Goal: Find specific fact: Find specific fact

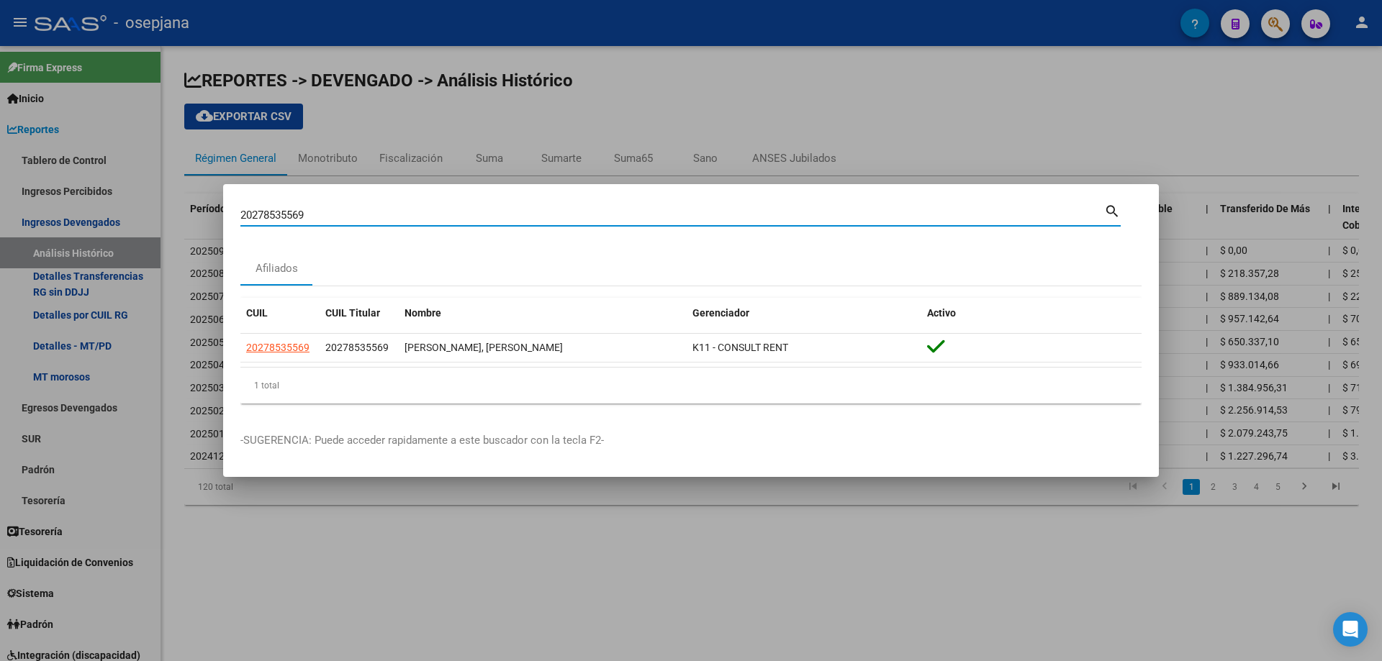
drag, startPoint x: 536, startPoint y: 217, endPoint x: 108, endPoint y: 217, distance: 428.1
click at [108, 217] on div "20278535569 Buscar (apellido, dni, cuil, nro traspaso, cuit, obra social) searc…" at bounding box center [691, 330] width 1382 height 661
paste input "38997242"
drag, startPoint x: 396, startPoint y: 219, endPoint x: 124, endPoint y: 210, distance: 271.4
click at [124, 210] on div "20389972429 Buscar (apellido, dni, cuil, nro traspaso, cuit, obra social) searc…" at bounding box center [691, 330] width 1382 height 661
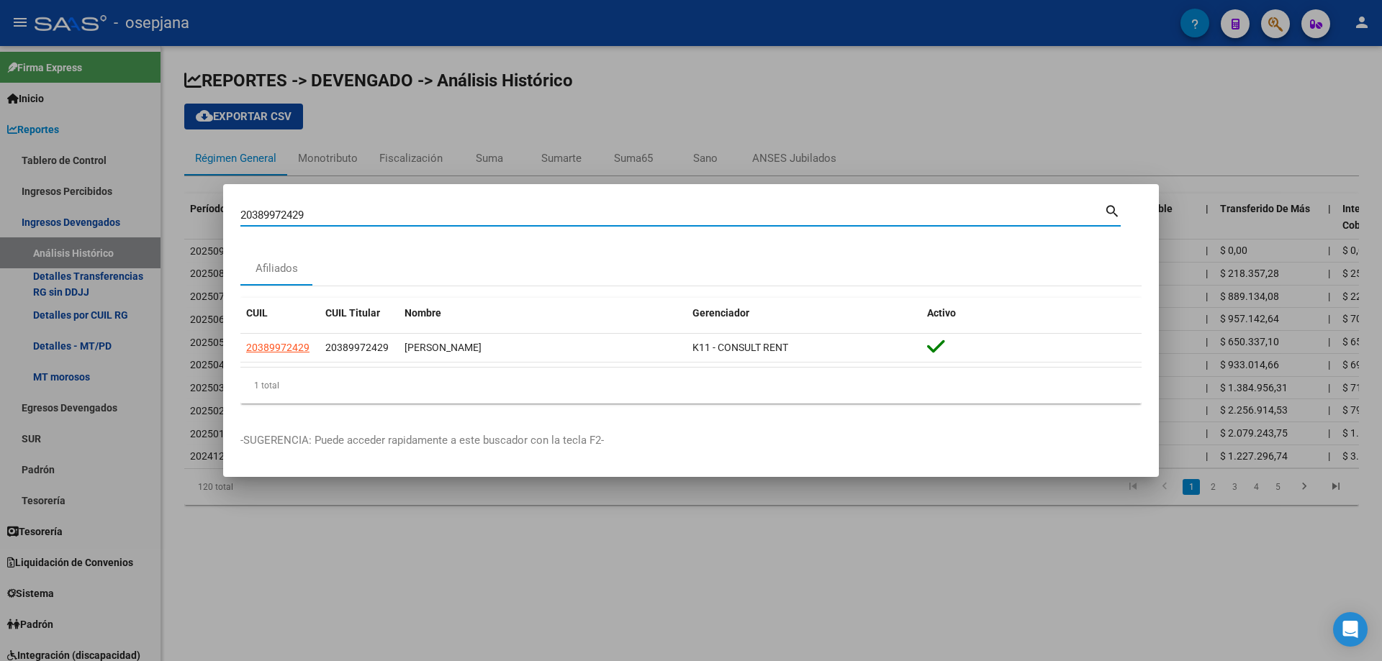
paste input "291164278"
drag, startPoint x: 355, startPoint y: 220, endPoint x: 155, endPoint y: 219, distance: 199.3
click at [155, 219] on div "20291164278 Buscar (apellido, dni, cuil, nro traspaso, cuit, obra social) searc…" at bounding box center [691, 330] width 1382 height 661
paste input "35950953"
drag, startPoint x: 481, startPoint y: 216, endPoint x: 171, endPoint y: 217, distance: 310.9
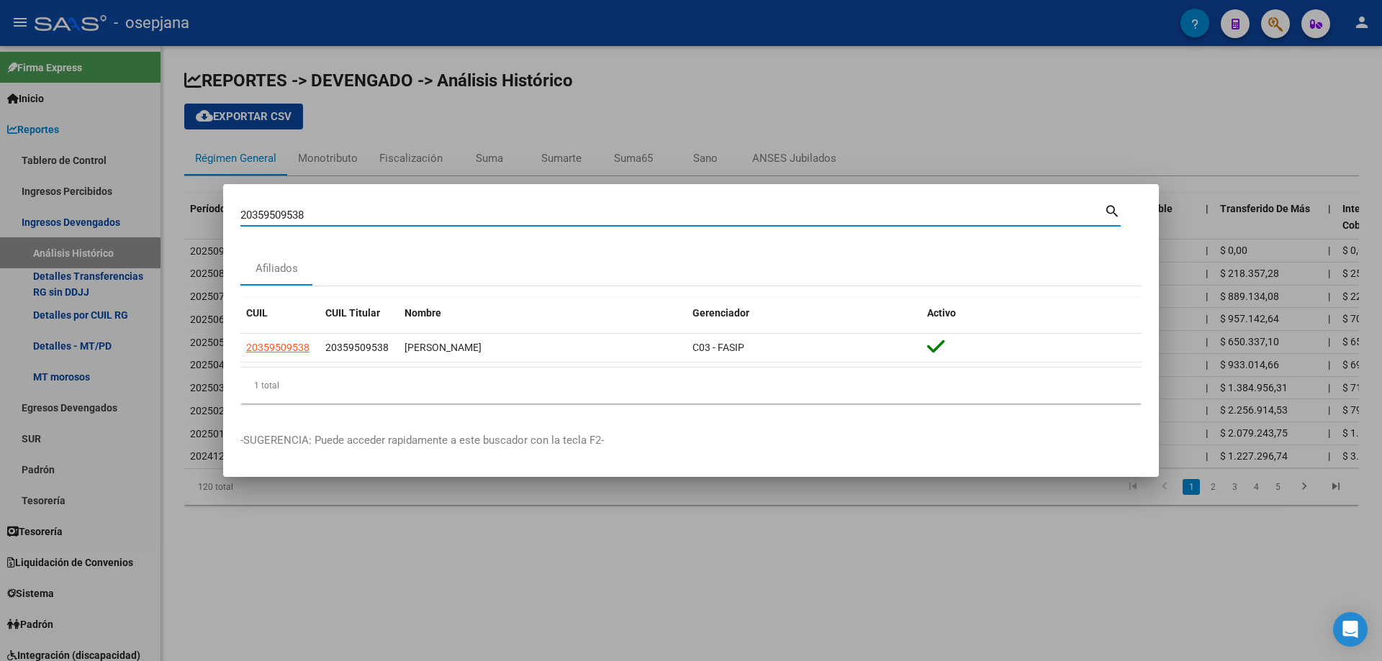
click at [171, 217] on div "20359509538 Buscar (apellido, dni, cuil, nro traspaso, cuit, obra social) searc…" at bounding box center [691, 330] width 1382 height 661
paste input "411372821"
drag, startPoint x: 332, startPoint y: 212, endPoint x: 137, endPoint y: 211, distance: 194.3
click at [137, 211] on div "20411372821 Buscar (apellido, dni, cuil, nro traspaso, cuit, obra social) searc…" at bounding box center [691, 330] width 1382 height 661
paste input "283716679"
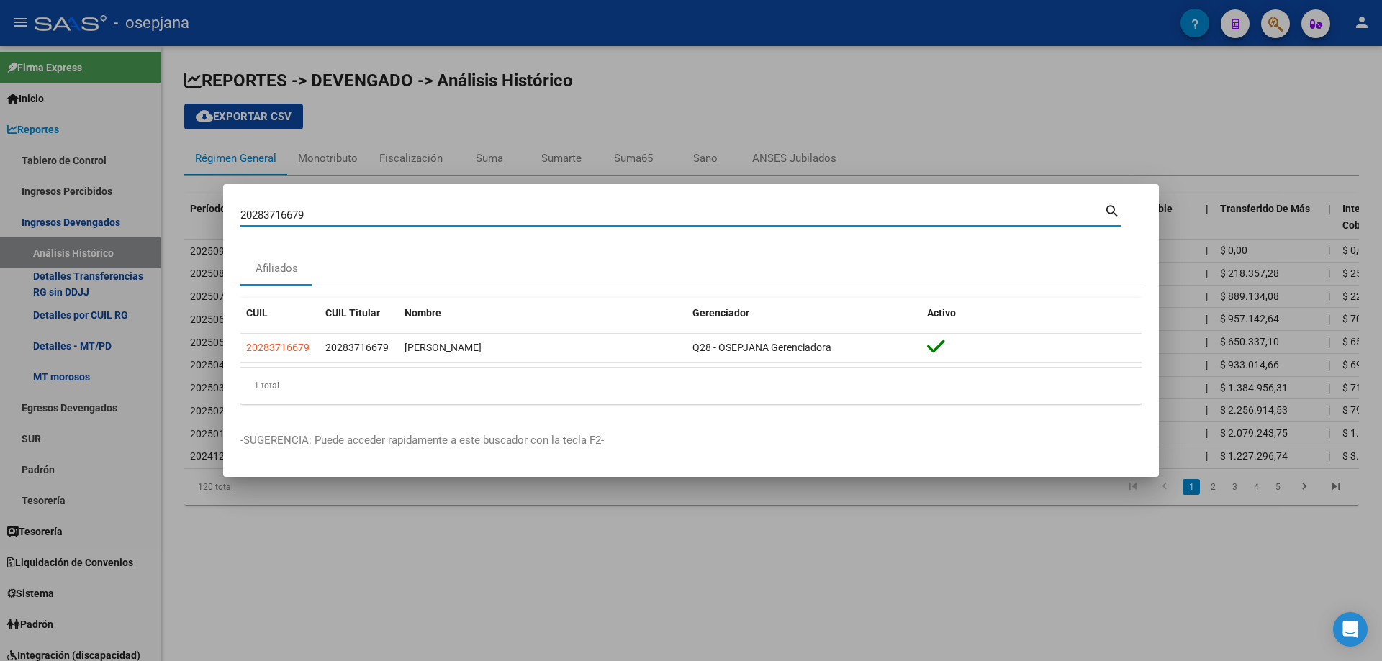
drag, startPoint x: 414, startPoint y: 210, endPoint x: 68, endPoint y: 209, distance: 346.1
click at [68, 209] on div "20283716679 Buscar (apellido, dni, cuil, nro traspaso, cuit, obra social) searc…" at bounding box center [691, 330] width 1382 height 661
paste input "7393750591"
drag, startPoint x: 428, startPoint y: 211, endPoint x: 124, endPoint y: 213, distance: 303.7
click at [124, 213] on div "27393750591 Buscar (apellido, dni, cuil, nro traspaso, cuit, obra social) searc…" at bounding box center [691, 330] width 1382 height 661
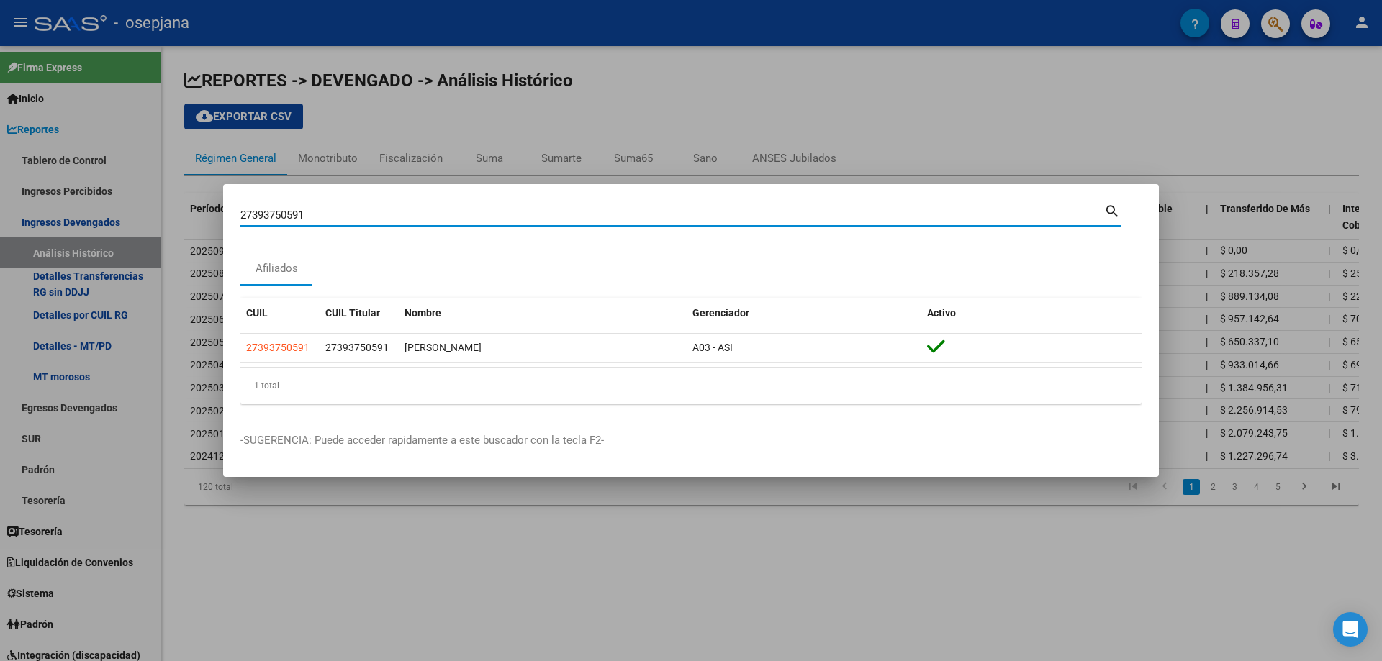
paste input "0415094257"
drag, startPoint x: 405, startPoint y: 219, endPoint x: 145, endPoint y: 221, distance: 259.8
click at [145, 221] on div "20415094257 Buscar (apellido, dni, cuil, nro traspaso, cuit, obra social) searc…" at bounding box center [691, 330] width 1382 height 661
paste input "233307425"
drag, startPoint x: 402, startPoint y: 219, endPoint x: 149, endPoint y: 217, distance: 253.3
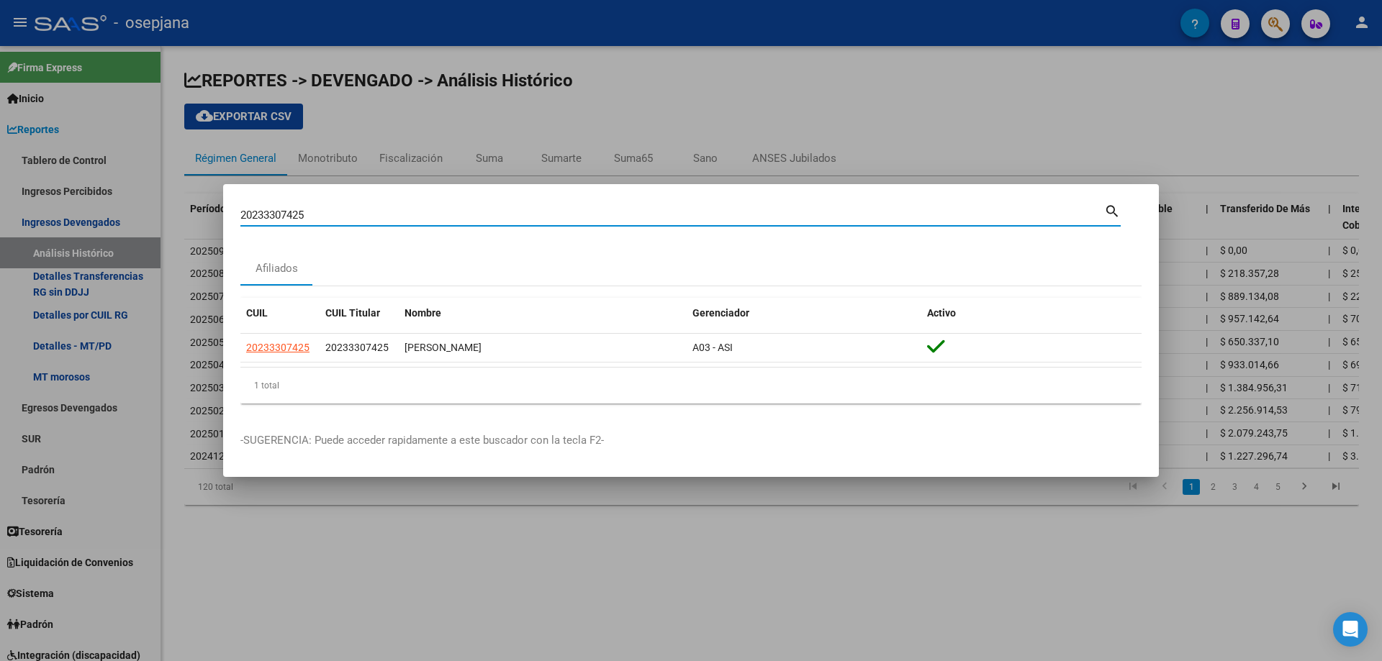
click at [149, 217] on div "20233307425 Buscar (apellido, dni, cuil, nro traspaso, cuit, obra social) searc…" at bounding box center [691, 330] width 1382 height 661
paste input "1056073"
drag, startPoint x: 347, startPoint y: 219, endPoint x: 143, endPoint y: 217, distance: 203.7
click at [143, 217] on div "20210560735 Buscar (apellido, dni, cuil, nro traspaso, cuit, obra social) searc…" at bounding box center [691, 330] width 1382 height 661
paste input "7366617162"
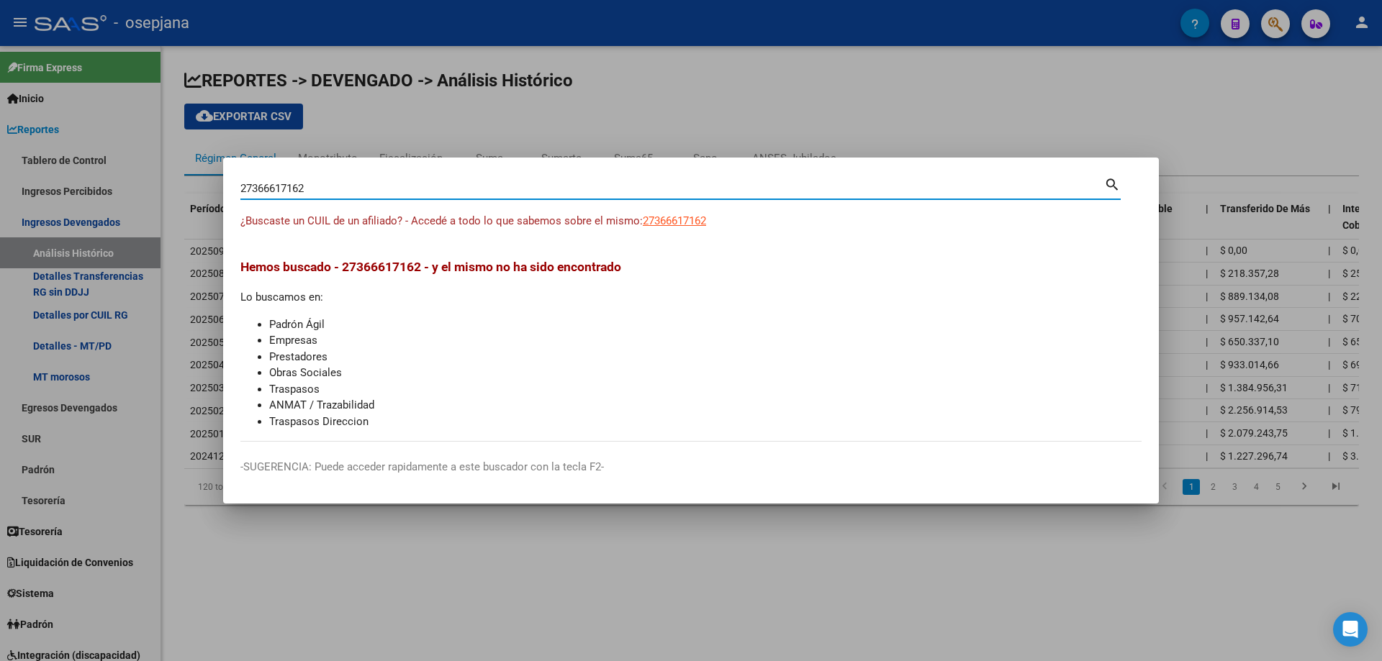
drag, startPoint x: 381, startPoint y: 192, endPoint x: 151, endPoint y: 192, distance: 230.3
click at [151, 192] on div "27366617162 Buscar (apellido, dni, cuil, nro traspaso, cuit, obra social) searc…" at bounding box center [691, 330] width 1382 height 661
paste input "0306250575"
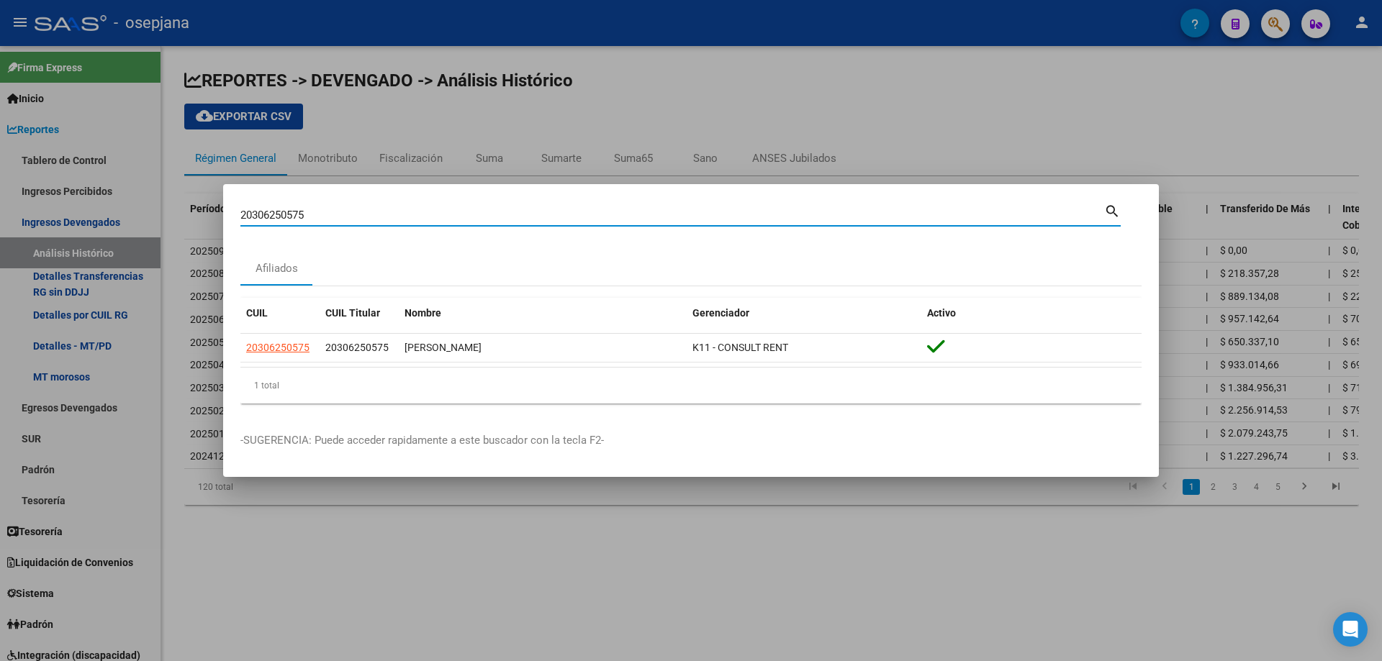
drag, startPoint x: 181, startPoint y: 214, endPoint x: 142, endPoint y: 214, distance: 38.1
click at [142, 214] on div "20306250575 Buscar (apellido, dni, cuil, nro traspaso, cuit, obra social) searc…" at bounding box center [691, 330] width 1382 height 661
paste input "252760114"
drag, startPoint x: 351, startPoint y: 218, endPoint x: 186, endPoint y: 217, distance: 165.5
click at [186, 217] on div "20252760114 Buscar (apellido, dni, cuil, nro traspaso, cuit, obra social) searc…" at bounding box center [691, 330] width 1382 height 661
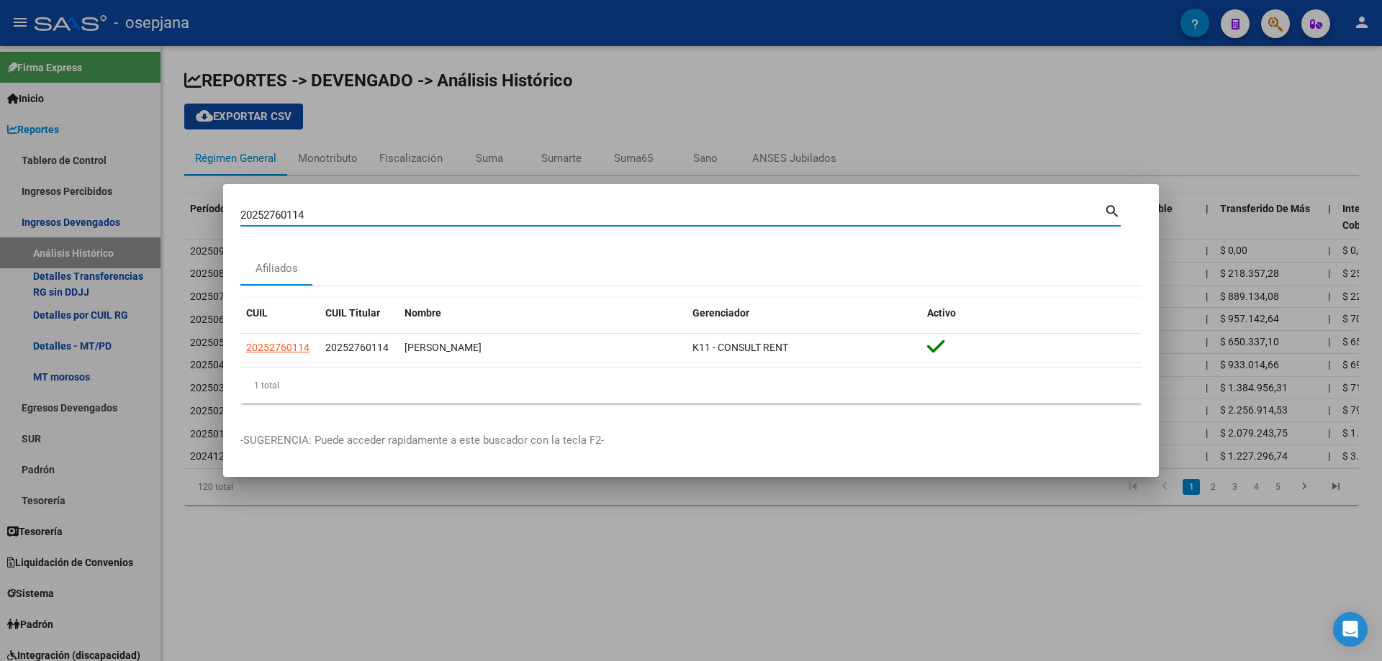
paste input "7372373968"
drag, startPoint x: 335, startPoint y: 214, endPoint x: 112, endPoint y: 204, distance: 223.3
click at [112, 204] on div "27372373968 Buscar (apellido, dni, cuil, nro traspaso, cuit, obra social) searc…" at bounding box center [691, 330] width 1382 height 661
paste input "0262829449"
drag, startPoint x: 355, startPoint y: 212, endPoint x: 173, endPoint y: 216, distance: 182.1
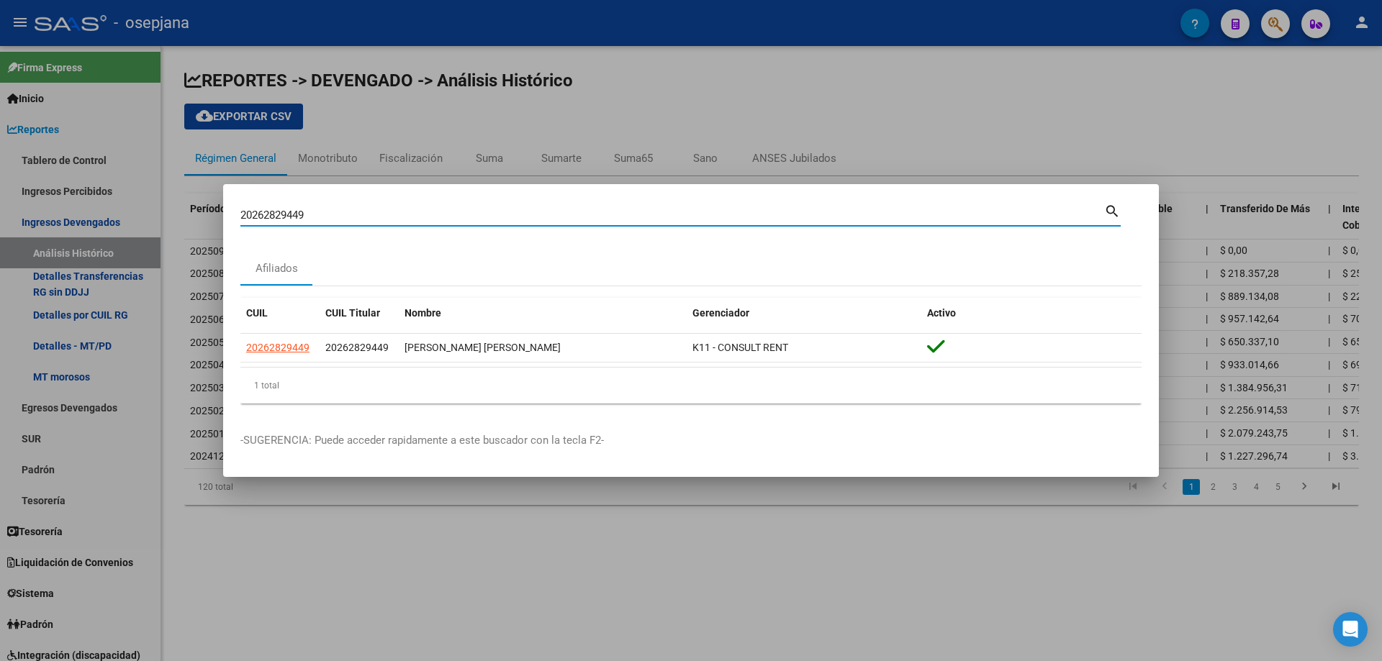
click at [173, 216] on div "20262829449 Buscar (apellido, dni, cuil, nro traspaso, cuit, obra social) searc…" at bounding box center [691, 330] width 1382 height 661
paste input "45757086"
click at [350, 204] on div "20245757086 Buscar (apellido, dni, cuil, [PERSON_NAME], cuit, obra social) sear…" at bounding box center [680, 213] width 880 height 24
drag, startPoint x: 343, startPoint y: 216, endPoint x: 182, endPoint y: 218, distance: 161.2
click at [182, 218] on div "20245757086 Buscar (apellido, dni, cuil, nro traspaso, cuit, obra social) searc…" at bounding box center [691, 330] width 1382 height 661
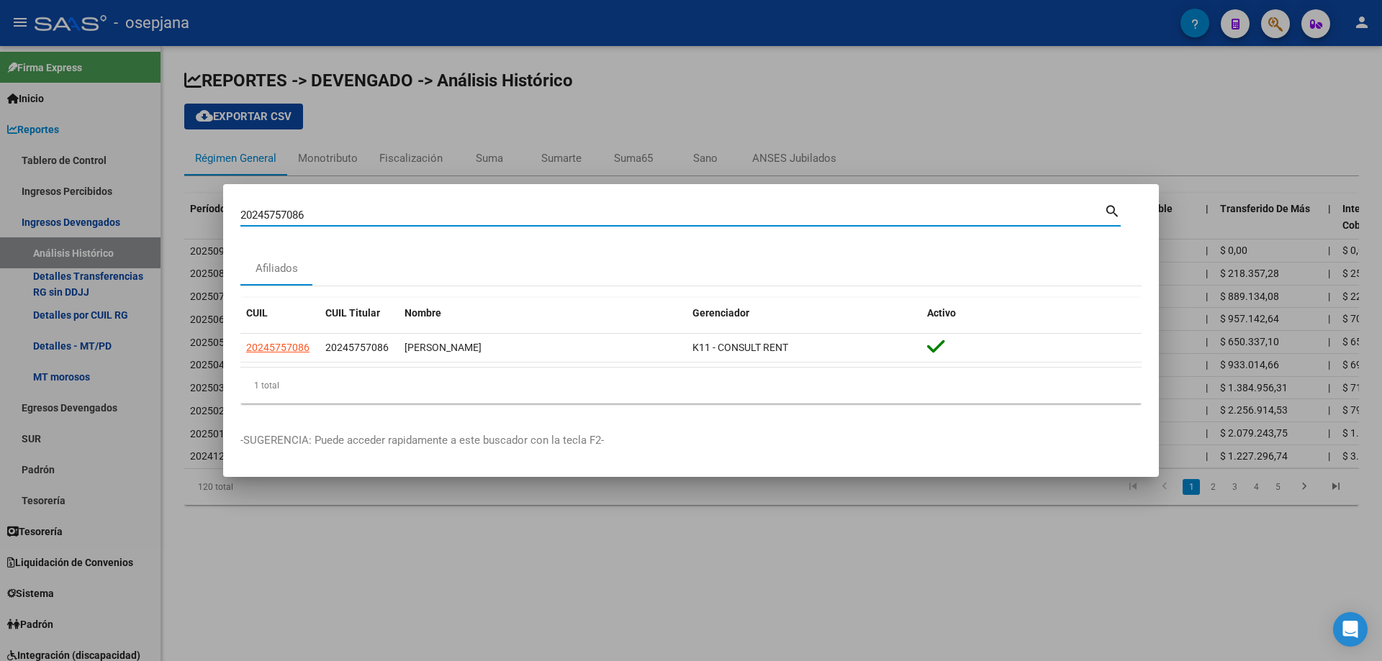
paste input "95068087"
drag, startPoint x: 373, startPoint y: 217, endPoint x: 195, endPoint y: 220, distance: 177.8
click at [195, 220] on div "20295068087 Buscar (apellido, dni, cuil, nro traspaso, cuit, obra social) searc…" at bounding box center [691, 330] width 1382 height 661
paste input "366146173"
drag, startPoint x: 338, startPoint y: 211, endPoint x: 194, endPoint y: 213, distance: 144.7
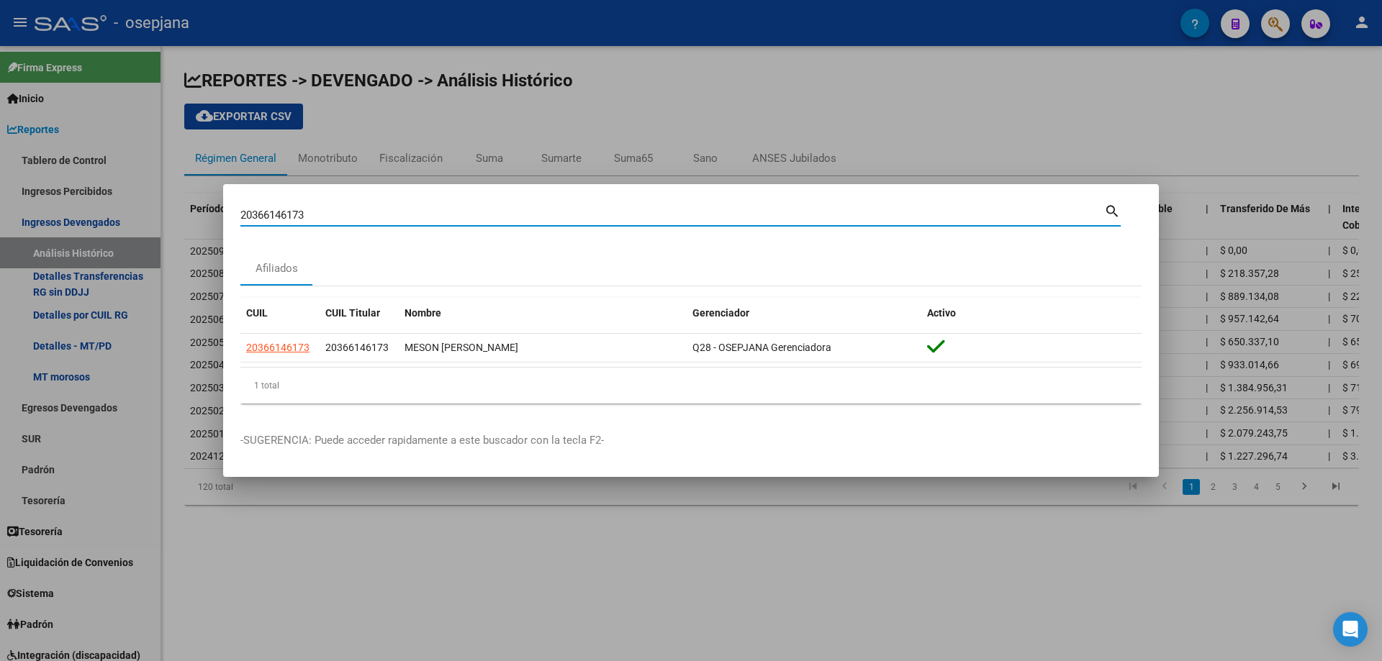
click at [194, 213] on div "20366146173 Buscar (apellido, dni, cuil, nro traspaso, cuit, obra social) searc…" at bounding box center [691, 330] width 1382 height 661
paste input "7430406537"
drag, startPoint x: 354, startPoint y: 212, endPoint x: 213, endPoint y: 212, distance: 141.0
click at [213, 212] on div "27430406537 Buscar (apellido, dni, cuil, nro traspaso, cuit, obra social) searc…" at bounding box center [691, 330] width 1382 height 661
paste input "956980882"
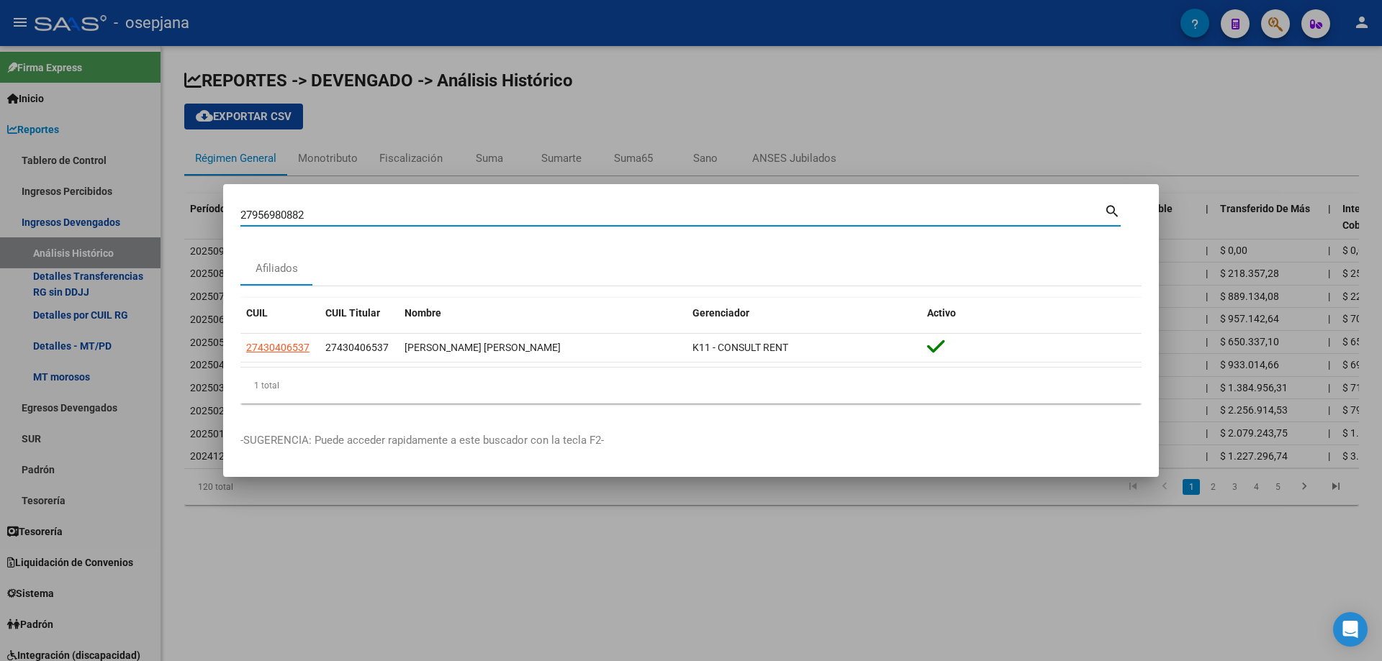
paste input
drag, startPoint x: 404, startPoint y: 213, endPoint x: 94, endPoint y: 214, distance: 310.1
click at [94, 214] on div "27956980882 Buscar (apellido, dni, cuil, nro traspaso, cuit, obra social) searc…" at bounding box center [691, 330] width 1382 height 661
paste input "356836486"
drag, startPoint x: 407, startPoint y: 217, endPoint x: 140, endPoint y: 219, distance: 266.2
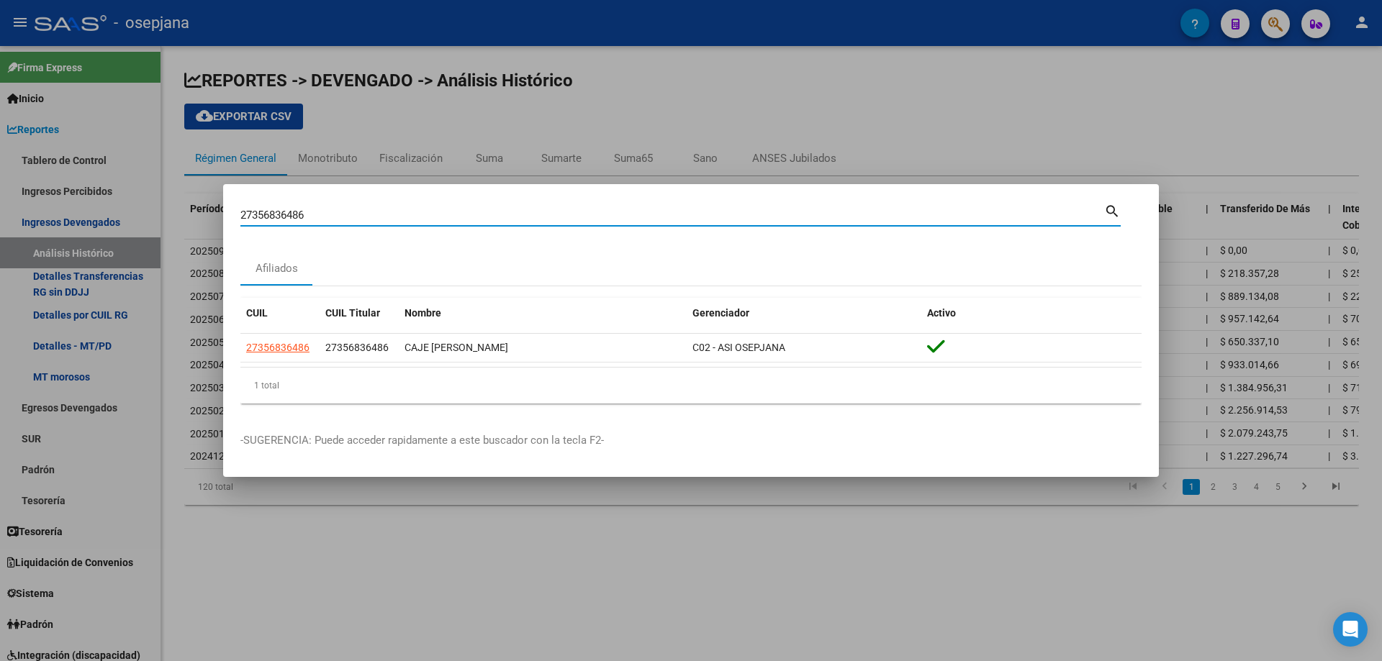
click at [140, 219] on div "27356836486 Buscar (apellido, dni, cuil, nro traspaso, cuit, obra social) searc…" at bounding box center [691, 330] width 1382 height 661
paste input "032677163"
drag, startPoint x: 342, startPoint y: 218, endPoint x: 157, endPoint y: 221, distance: 185.0
click at [157, 221] on div "20326771636 Buscar (apellido, dni, cuil, nro traspaso, cuit, obra social) searc…" at bounding box center [691, 330] width 1382 height 661
paste input "7417397669"
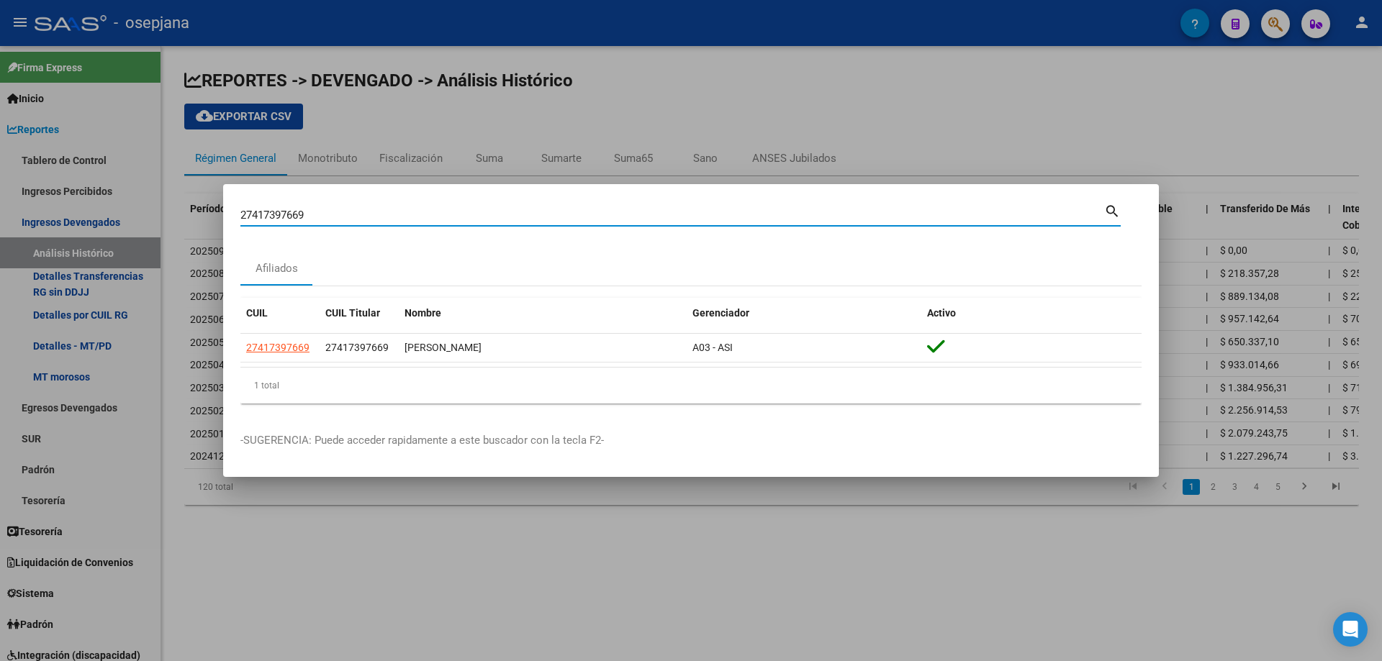
drag, startPoint x: 417, startPoint y: 216, endPoint x: 121, endPoint y: 226, distance: 296.6
click at [121, 226] on div "27417397669 Buscar (apellido, dni, cuil, nro traspaso, cuit, obra social) searc…" at bounding box center [691, 330] width 1382 height 661
paste input "0415748052"
drag, startPoint x: 380, startPoint y: 219, endPoint x: 184, endPoint y: 226, distance: 195.8
click at [184, 226] on div "20415748052 Buscar (apellido, dni, cuil, nro traspaso, cuit, obra social) searc…" at bounding box center [691, 330] width 1382 height 661
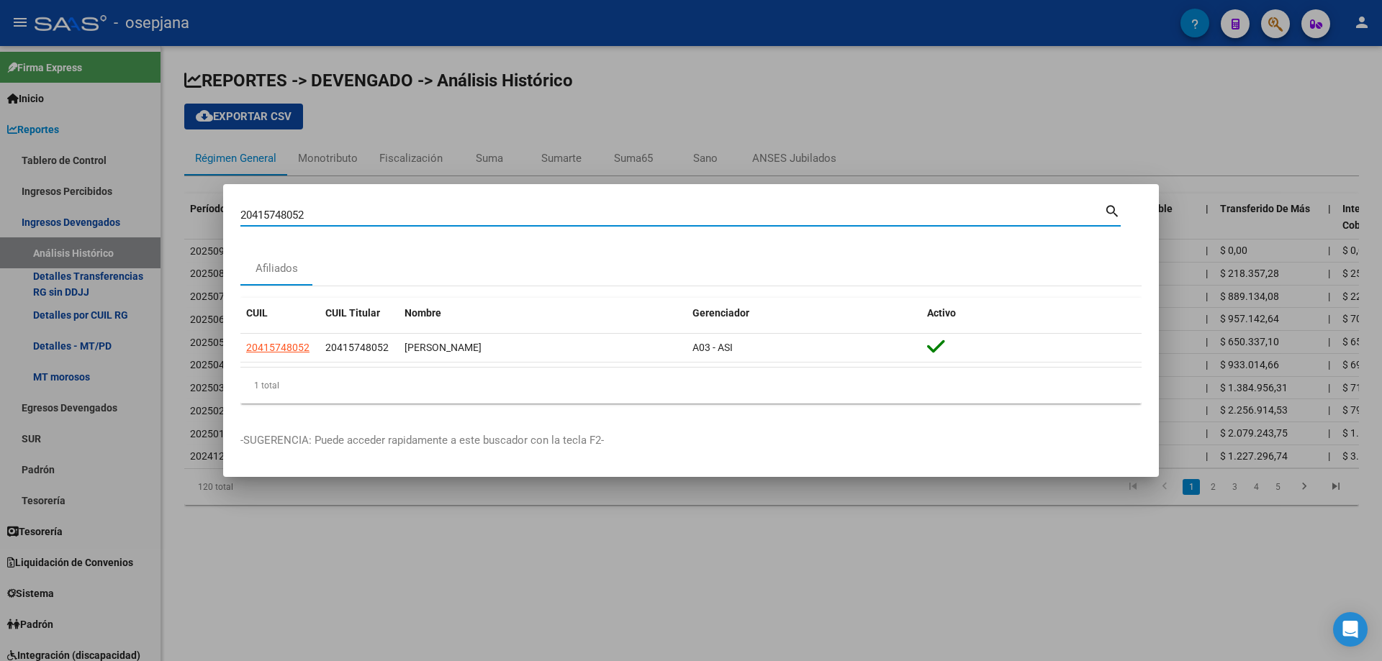
paste input "7376956860"
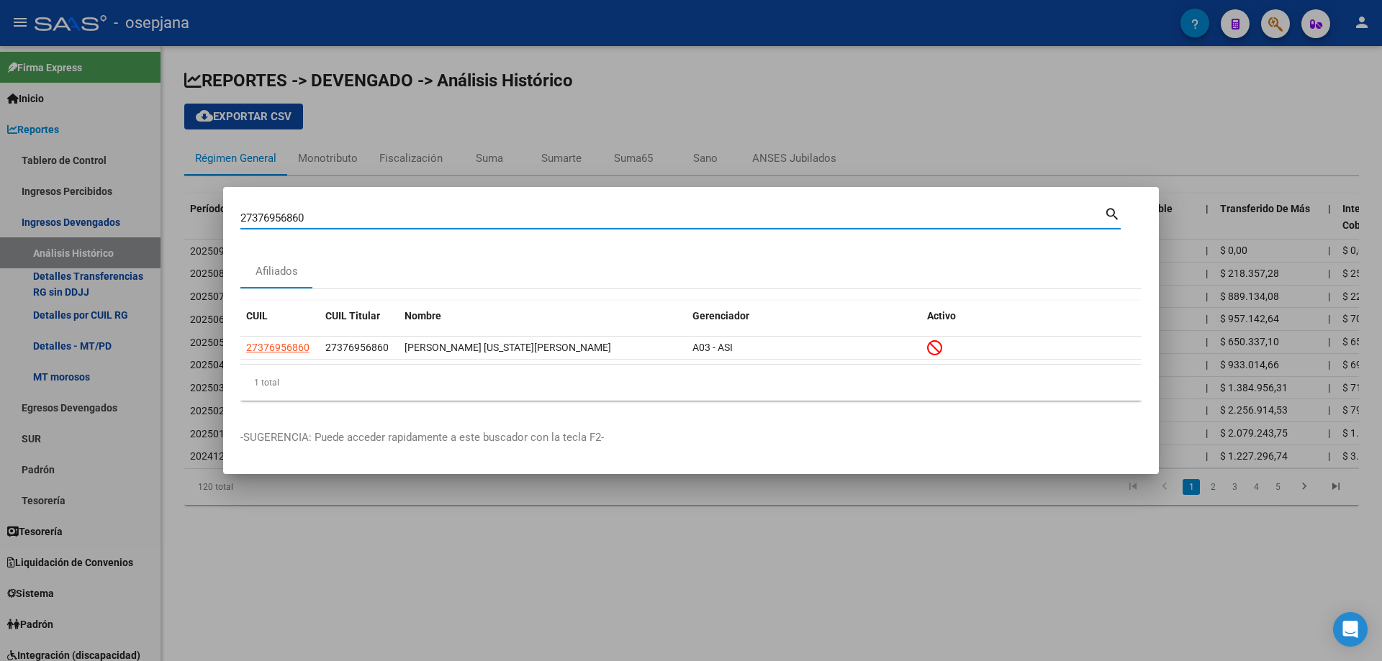
drag, startPoint x: 347, startPoint y: 212, endPoint x: 154, endPoint y: 210, distance: 192.9
click at [154, 210] on div "27376956860 Buscar (apellido, dni, cuil, nro traspaso, cuit, obra social) searc…" at bounding box center [691, 330] width 1382 height 661
paste input "0325199831"
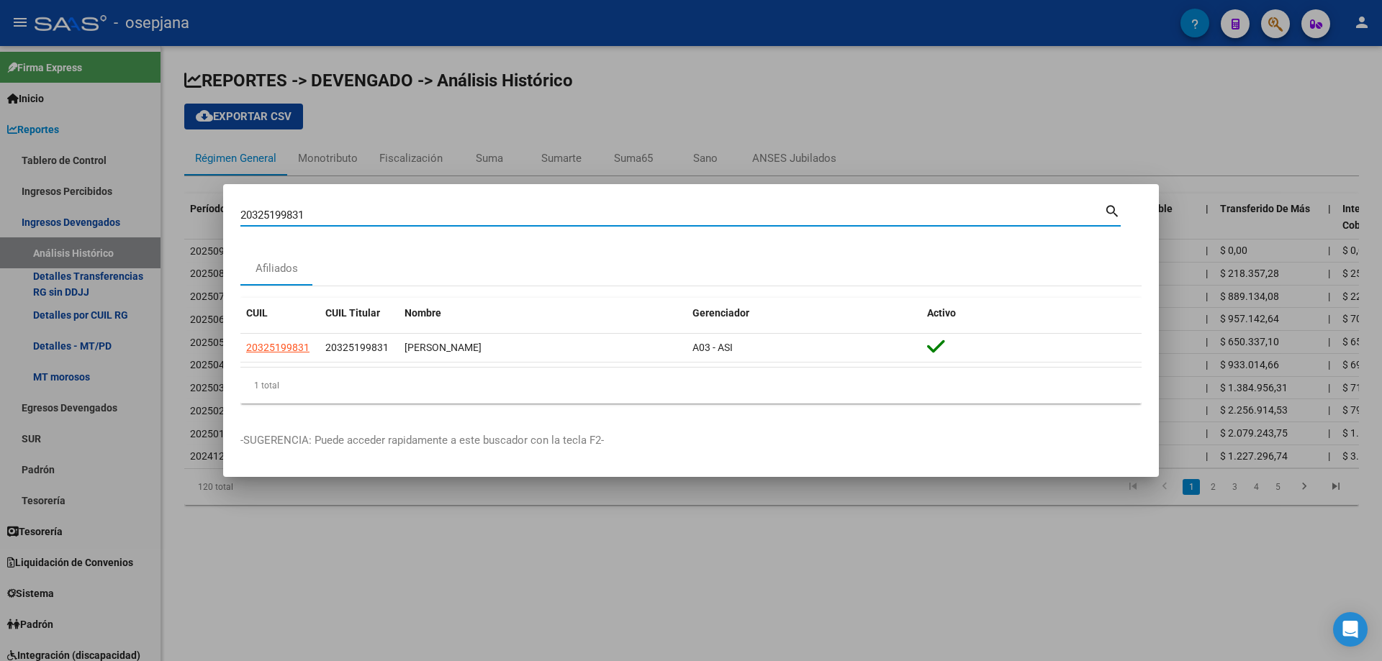
drag, startPoint x: 337, startPoint y: 209, endPoint x: 79, endPoint y: 207, distance: 258.3
click at [79, 207] on div "20325199831 Buscar (apellido, dni, cuil, nro traspaso, cuit, obra social) searc…" at bounding box center [691, 330] width 1382 height 661
paste input "91196622"
drag, startPoint x: 352, startPoint y: 217, endPoint x: 122, endPoint y: 215, distance: 229.6
click at [122, 215] on div "20391196622 Buscar (apellido, dni, cuil, nro traspaso, cuit, obra social) searc…" at bounding box center [691, 330] width 1382 height 661
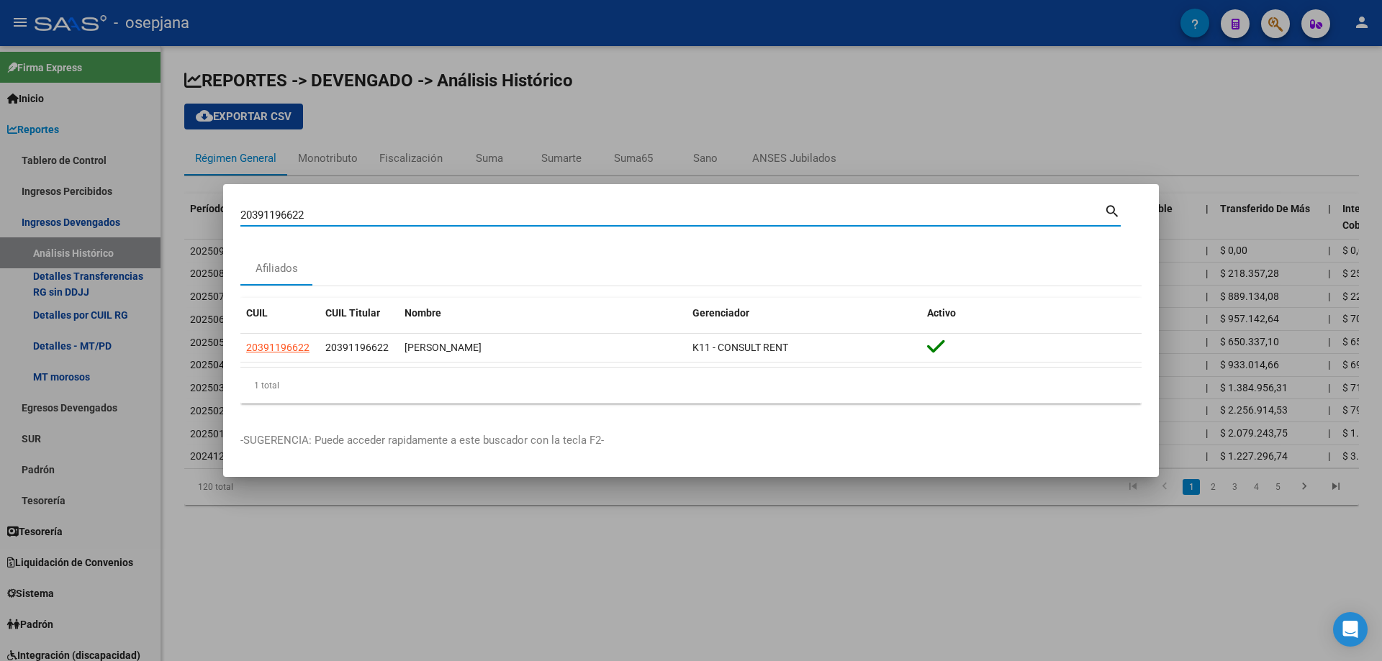
paste input "3259327709"
click at [511, 661] on html "menu - osepjana person Firma Express Inicio Calendario SSS Instructivos Contact…" at bounding box center [691, 330] width 1382 height 661
drag, startPoint x: 325, startPoint y: 210, endPoint x: 186, endPoint y: 212, distance: 138.9
click at [186, 212] on div "23259327709 Buscar (apellido, dni, cuil, nro traspaso, cuit, obra social) searc…" at bounding box center [691, 330] width 1382 height 661
paste input "022497214"
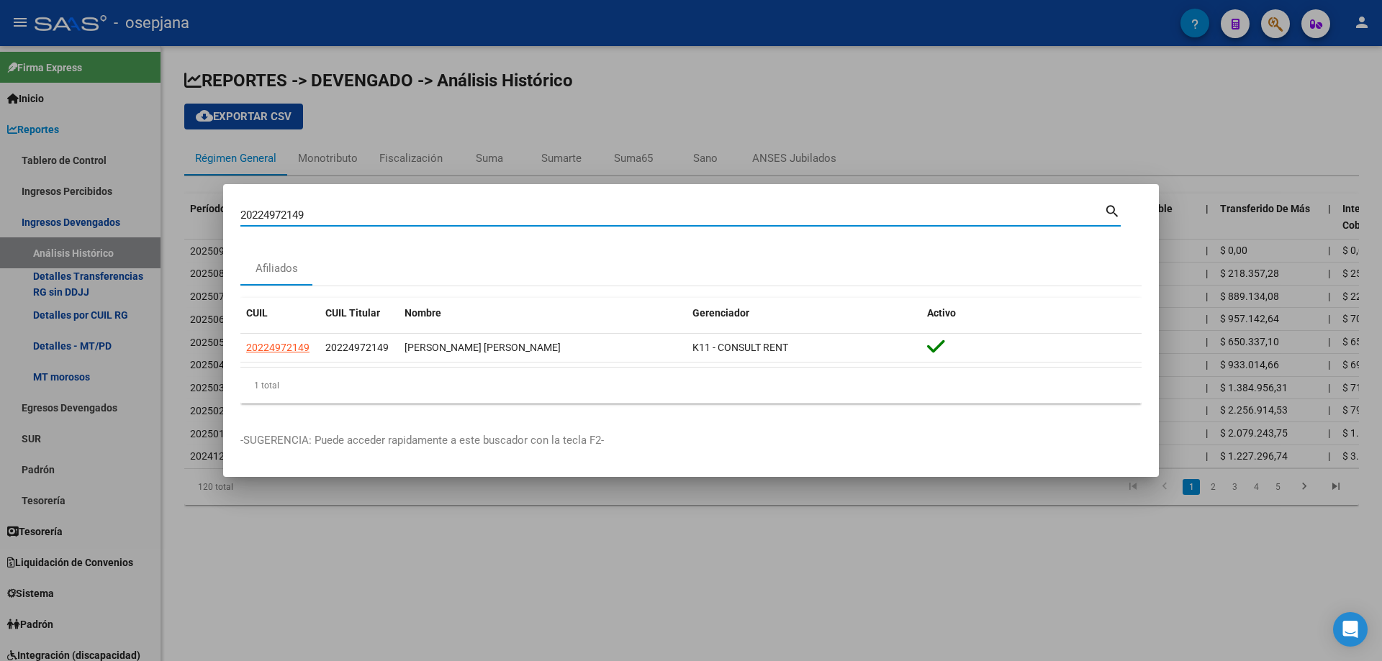
drag, startPoint x: 319, startPoint y: 210, endPoint x: 146, endPoint y: 210, distance: 173.4
click at [146, 210] on div "20224972149 Buscar (apellido, dni, cuil, nro traspaso, cuit, obra social) searc…" at bounding box center [691, 330] width 1382 height 661
paste input "407291264"
type input "20407291264"
